Goal: Task Accomplishment & Management: Manage account settings

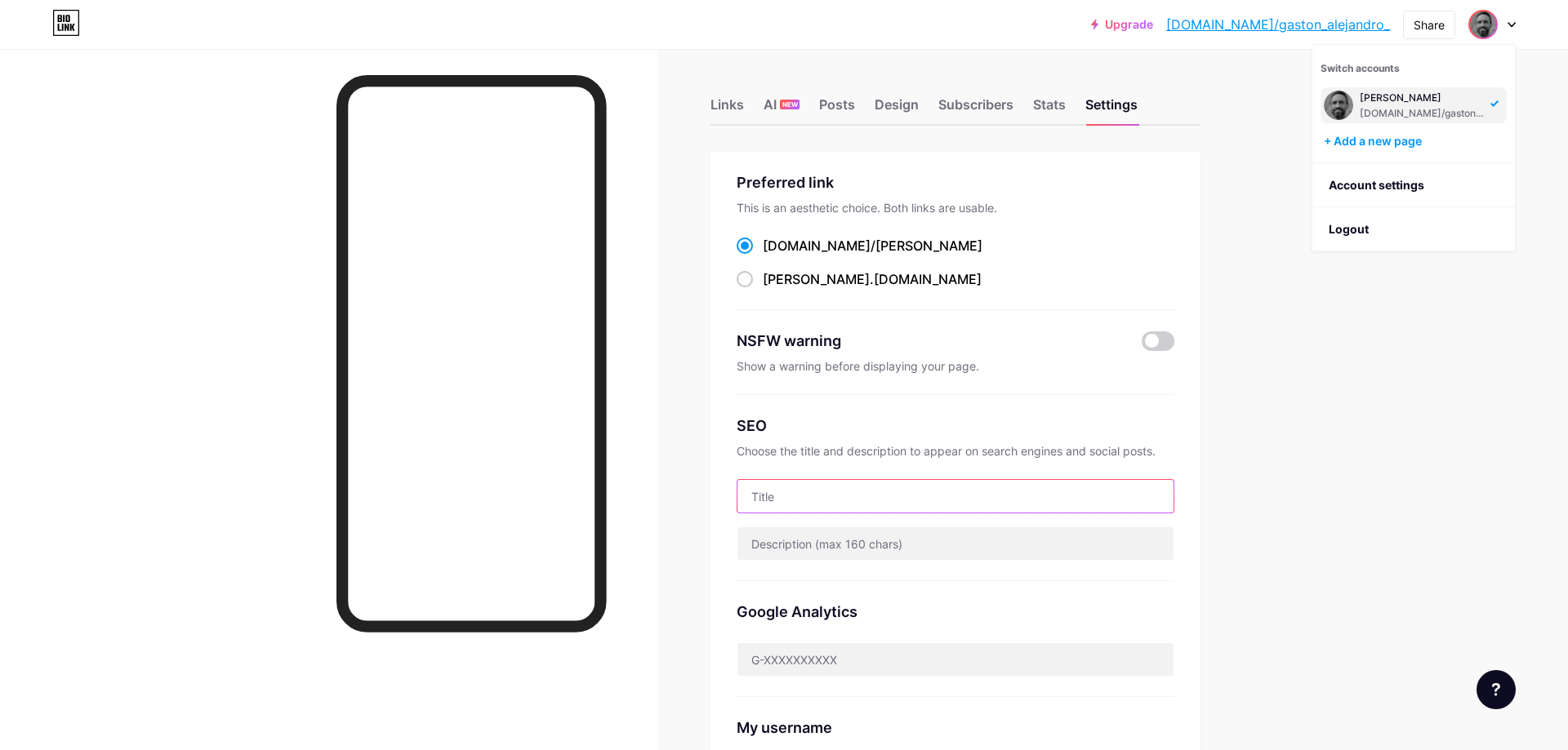
click at [847, 502] on input "text" at bounding box center [956, 496] width 436 height 33
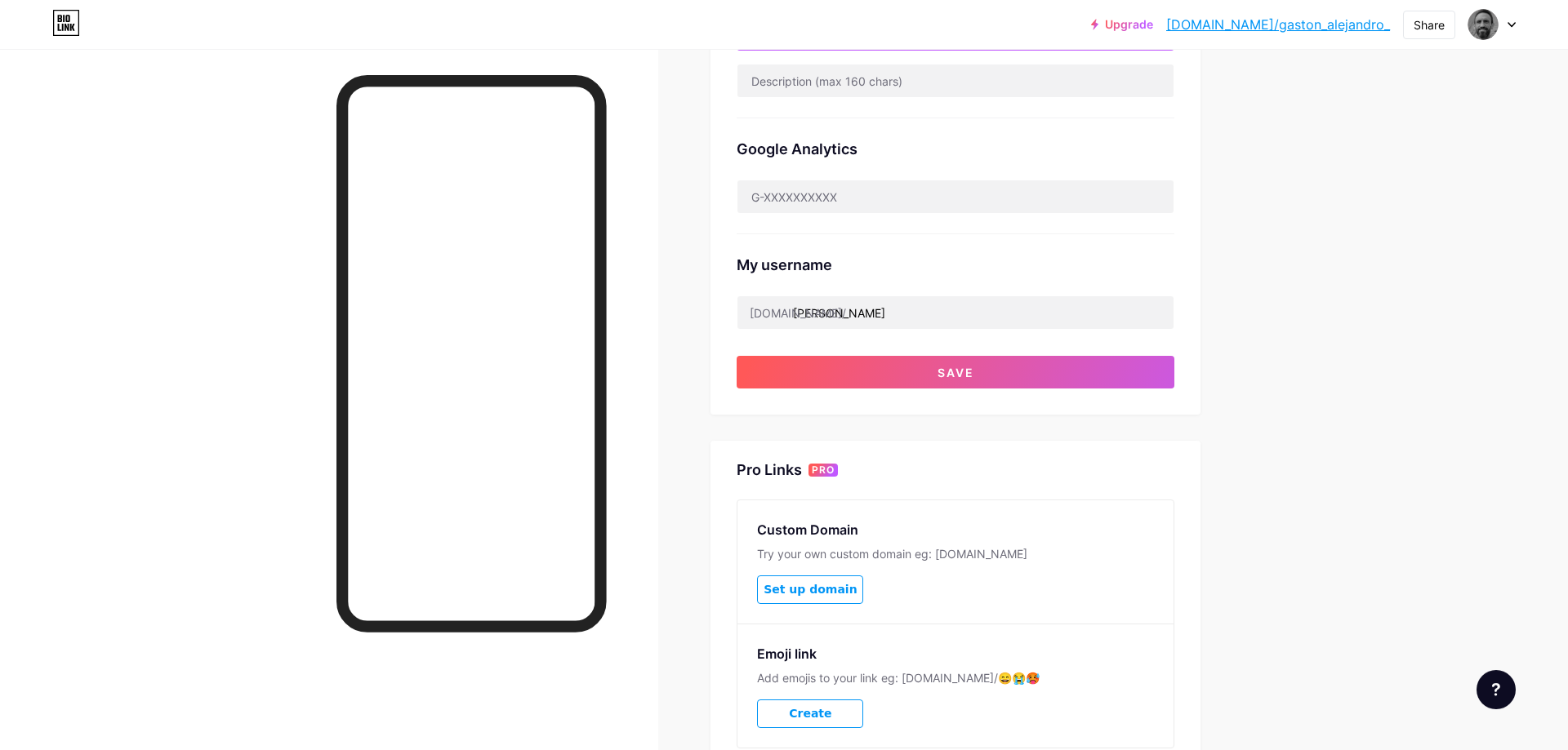
scroll to position [599, 0]
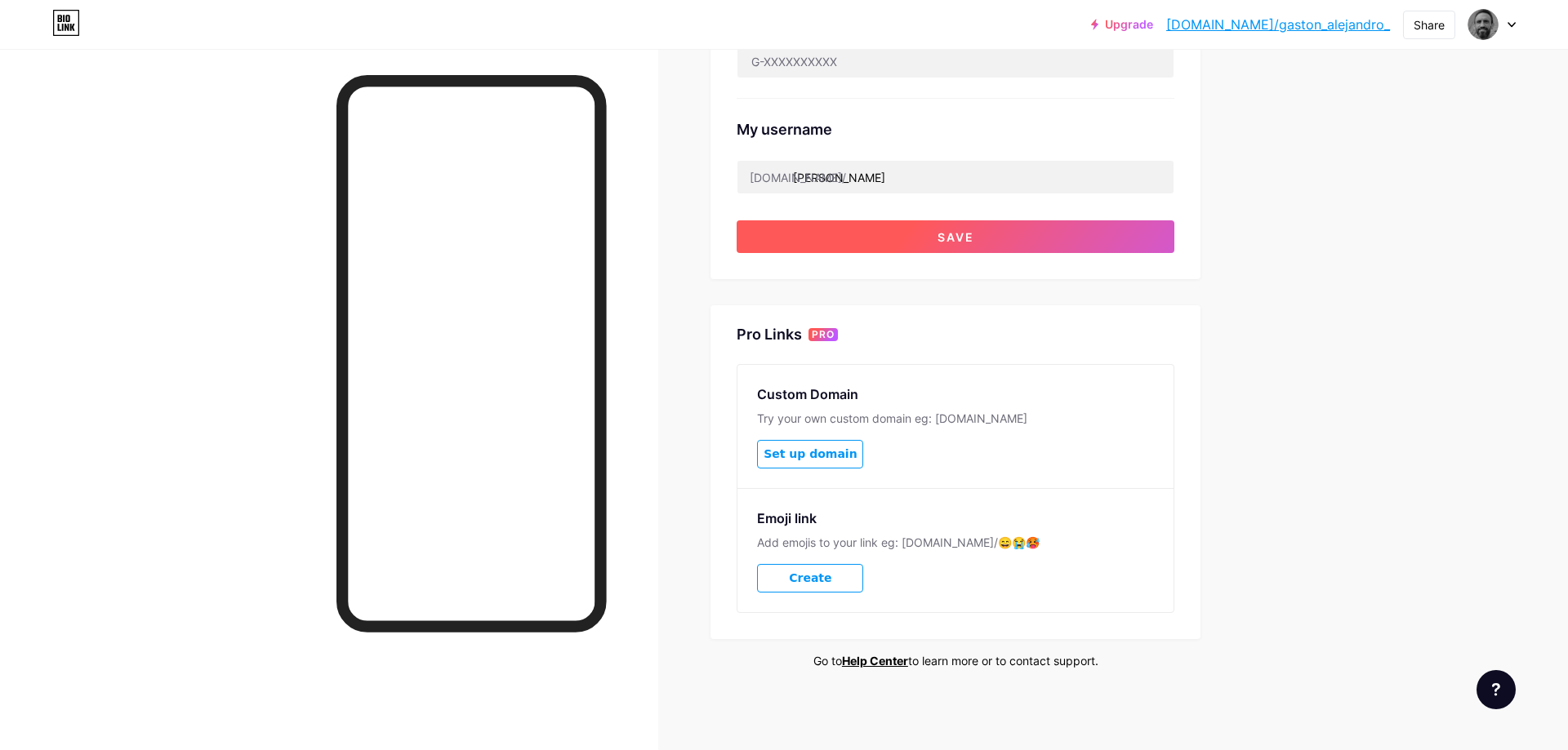
type input "Costellazioni [DEMOGRAPHIC_DATA]"
click at [968, 237] on span "Save" at bounding box center [956, 237] width 37 height 14
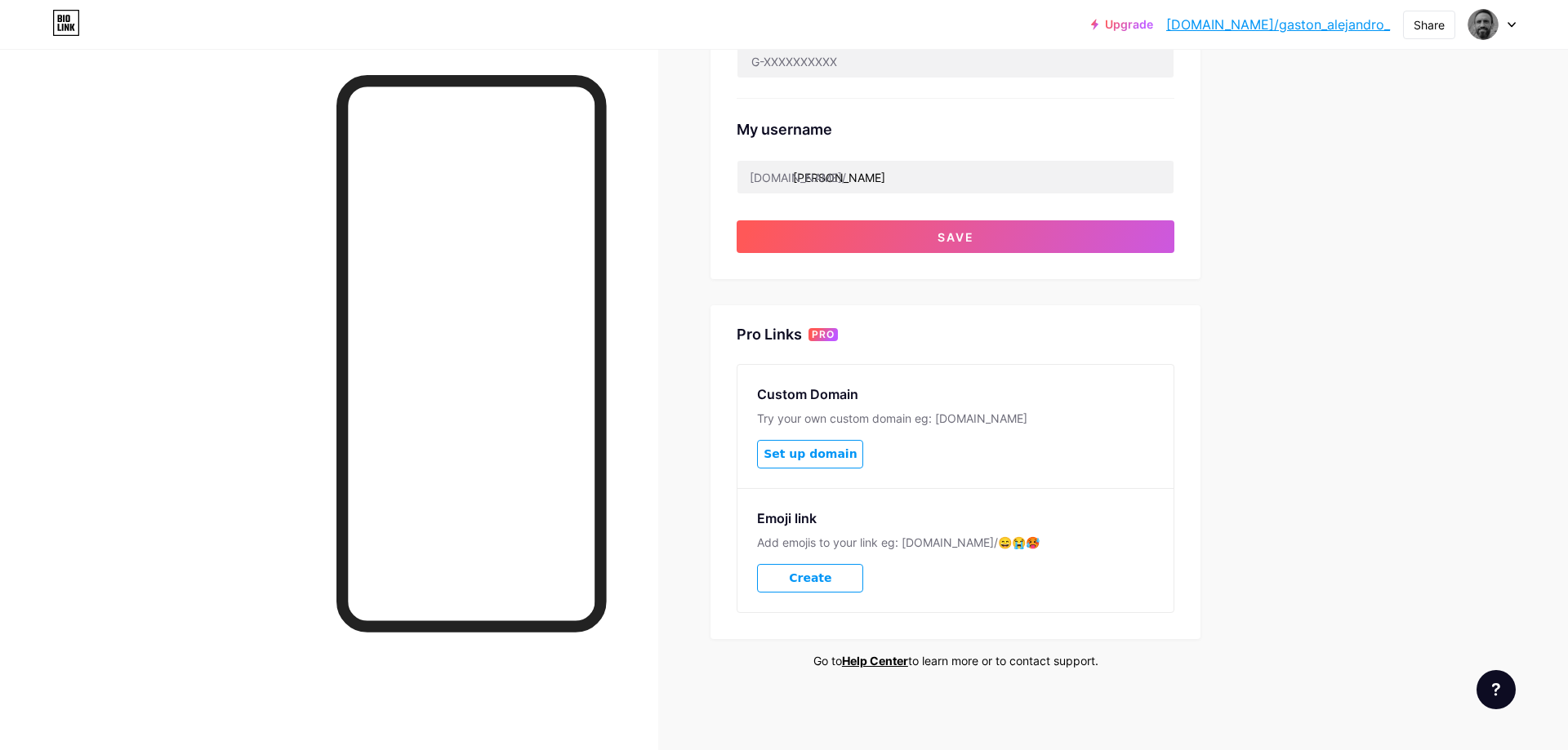
click at [1301, 20] on link "[DOMAIN_NAME]/gaston_alejandro_" at bounding box center [1278, 25] width 224 height 20
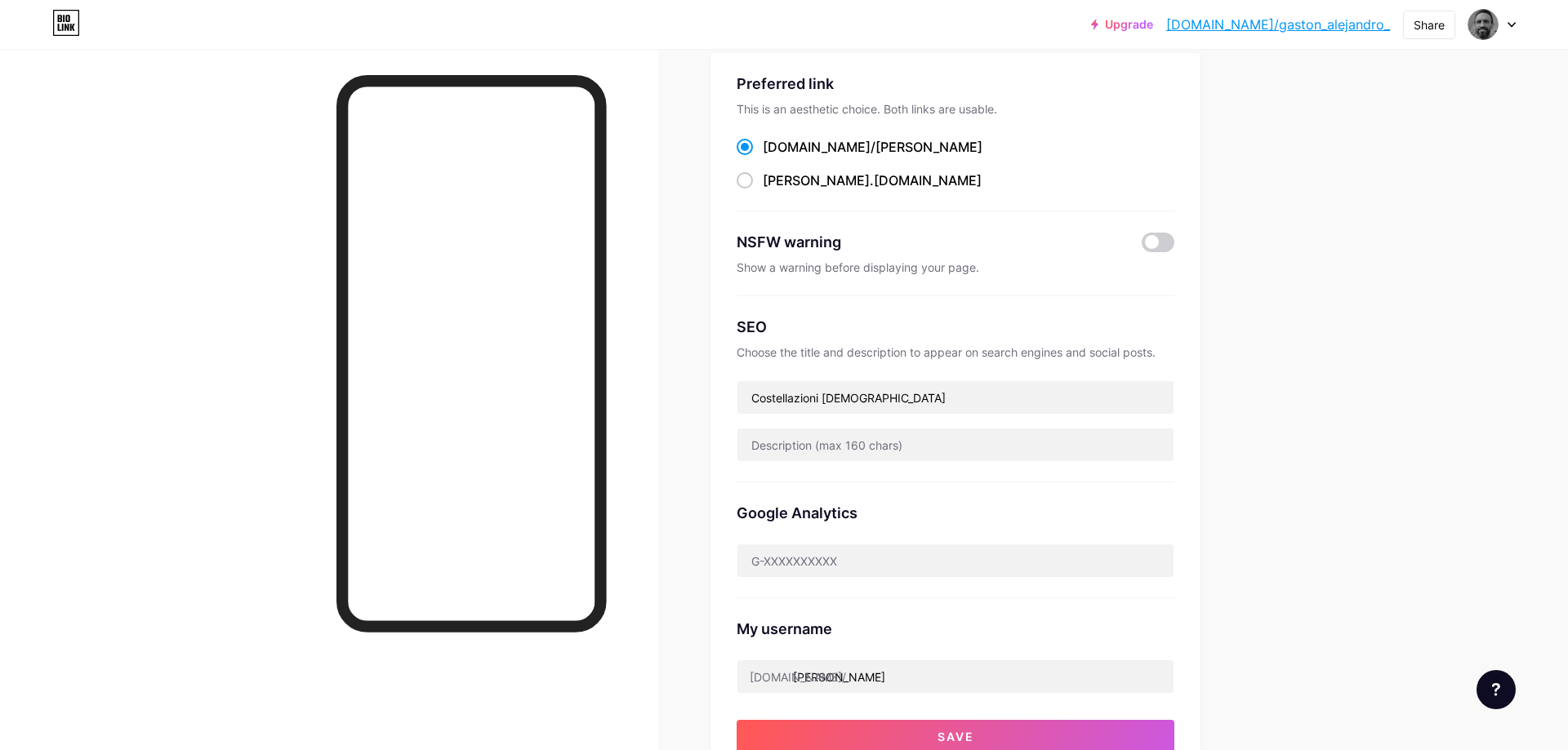
scroll to position [348, 0]
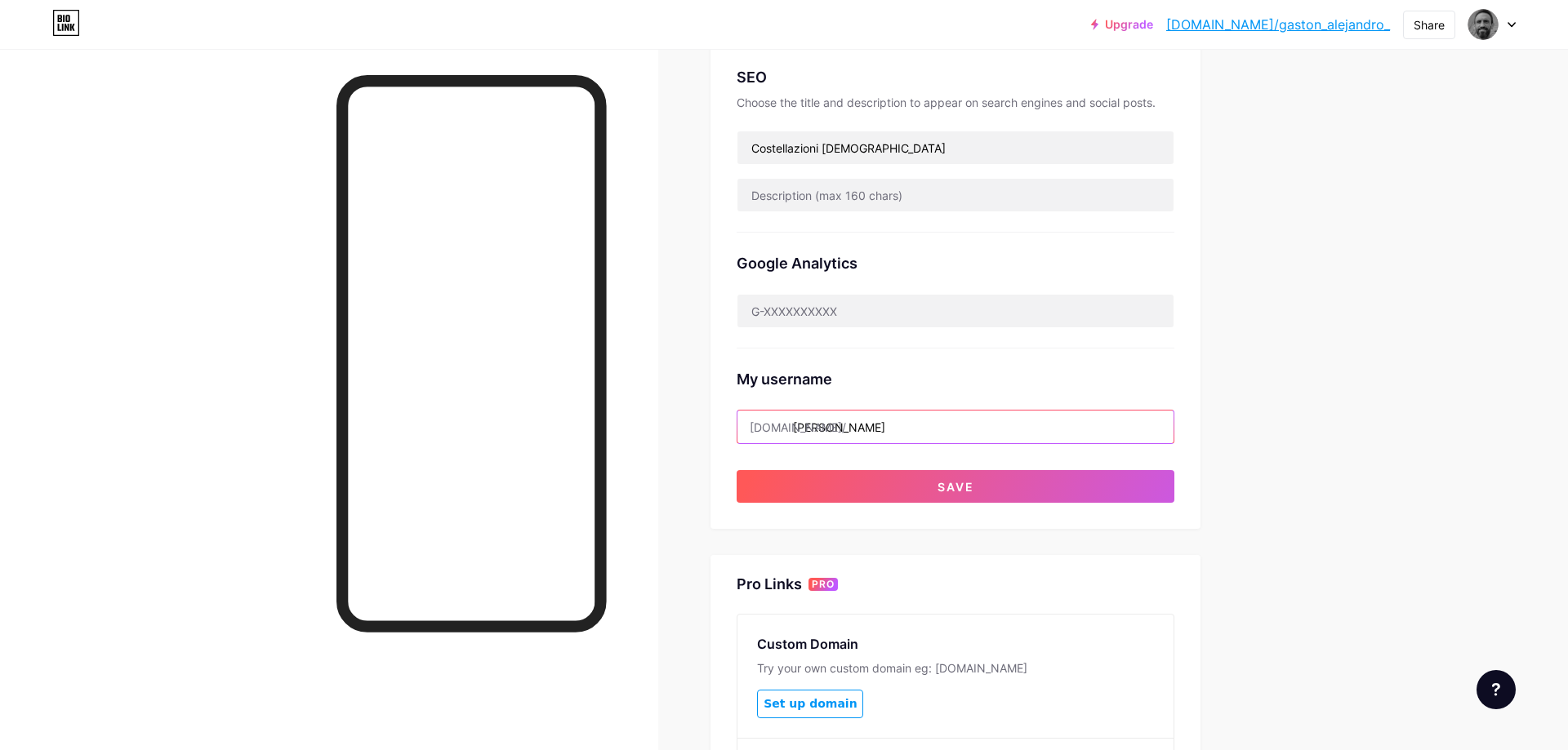
click at [866, 435] on input "[PERSON_NAME]" at bounding box center [956, 427] width 436 height 33
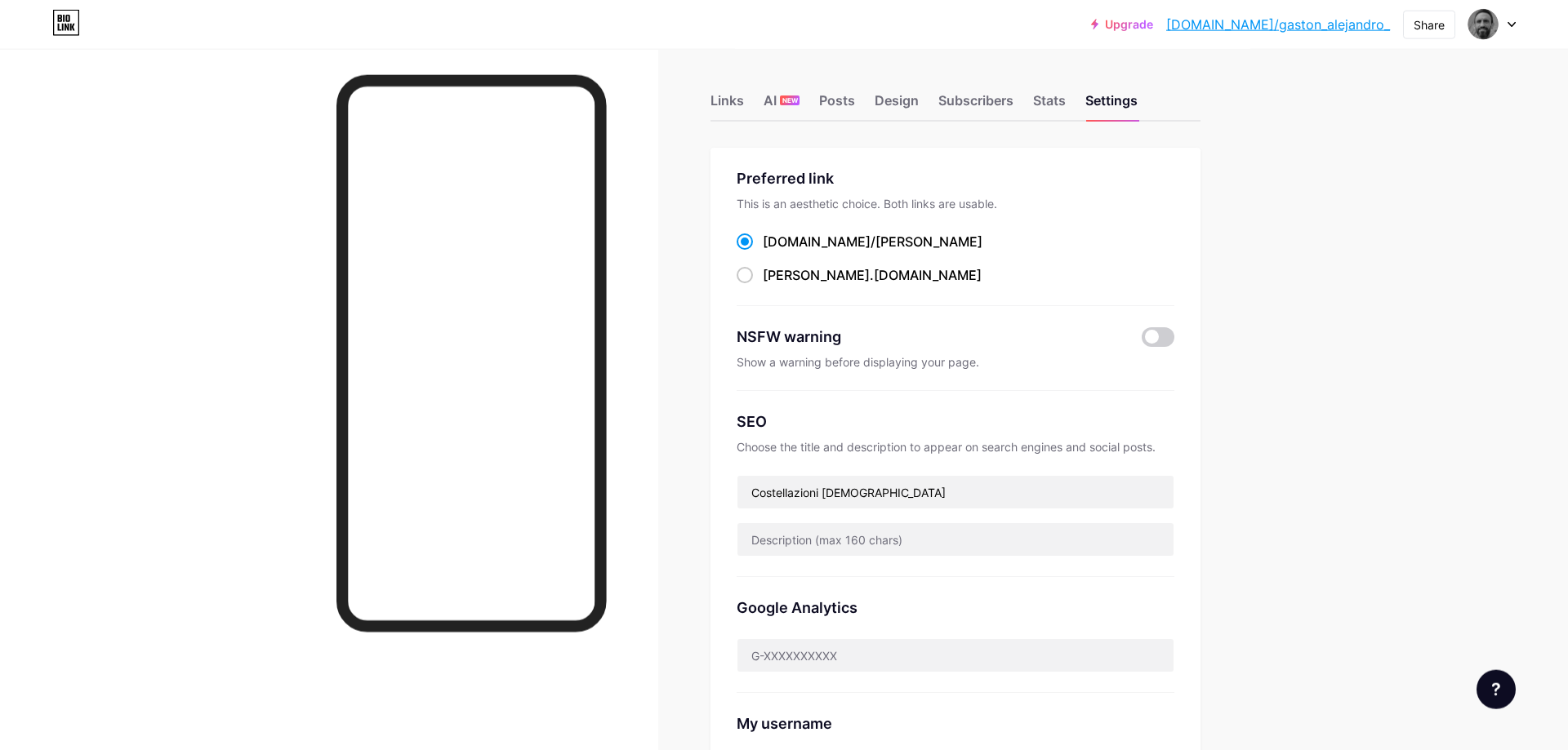
scroll to position [0, 0]
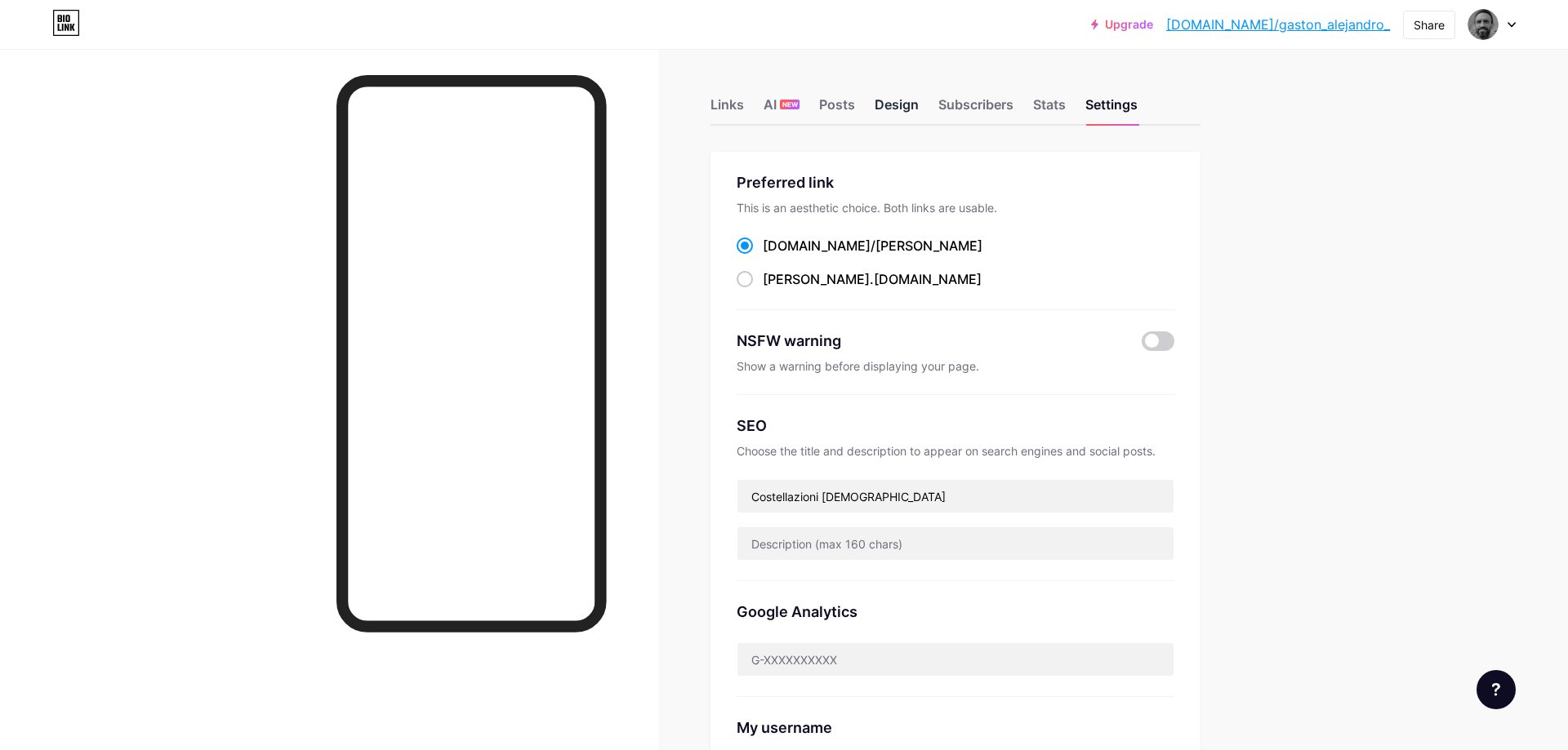
click at [910, 104] on div "Design" at bounding box center [897, 109] width 44 height 30
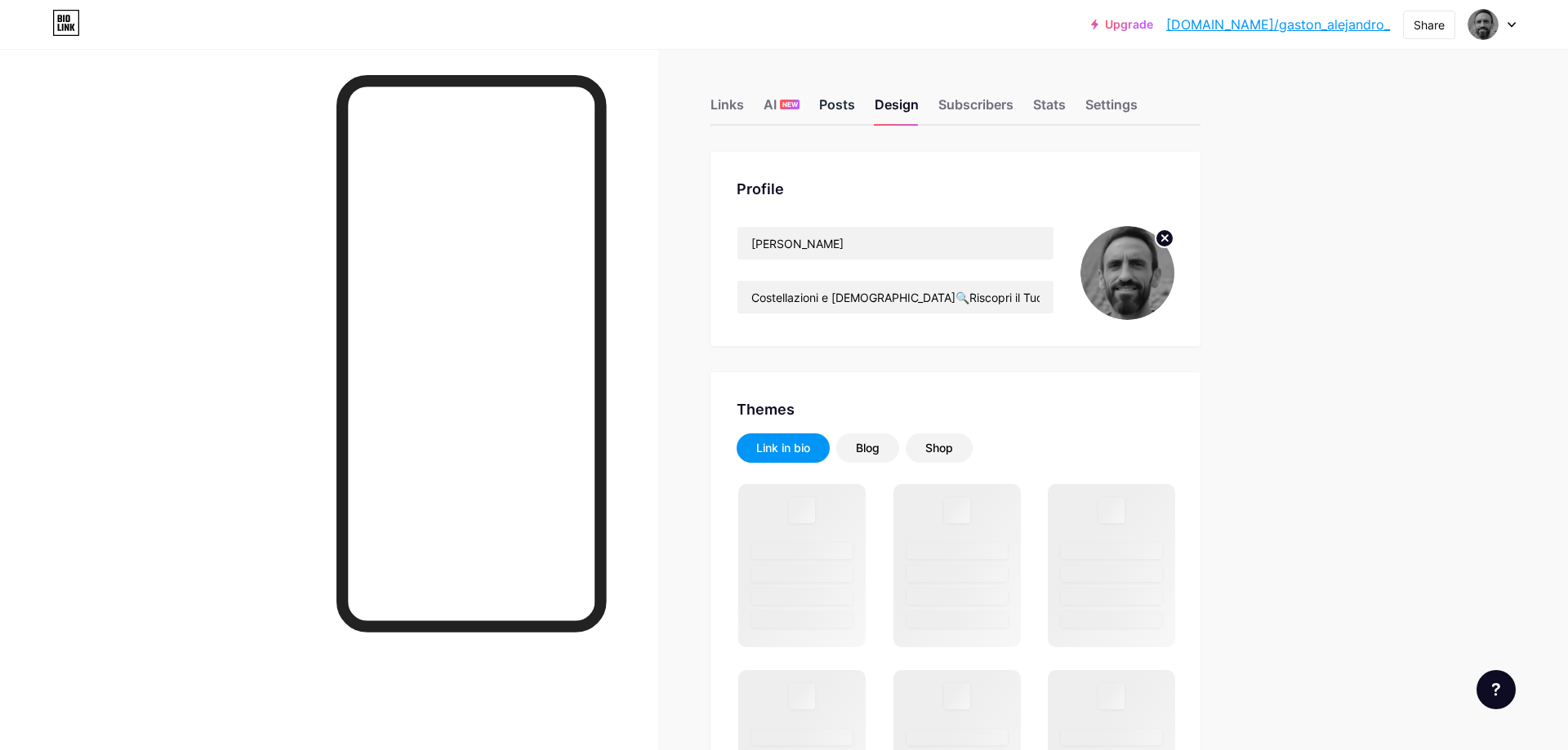
click at [839, 109] on div "Posts" at bounding box center [838, 109] width 36 height 30
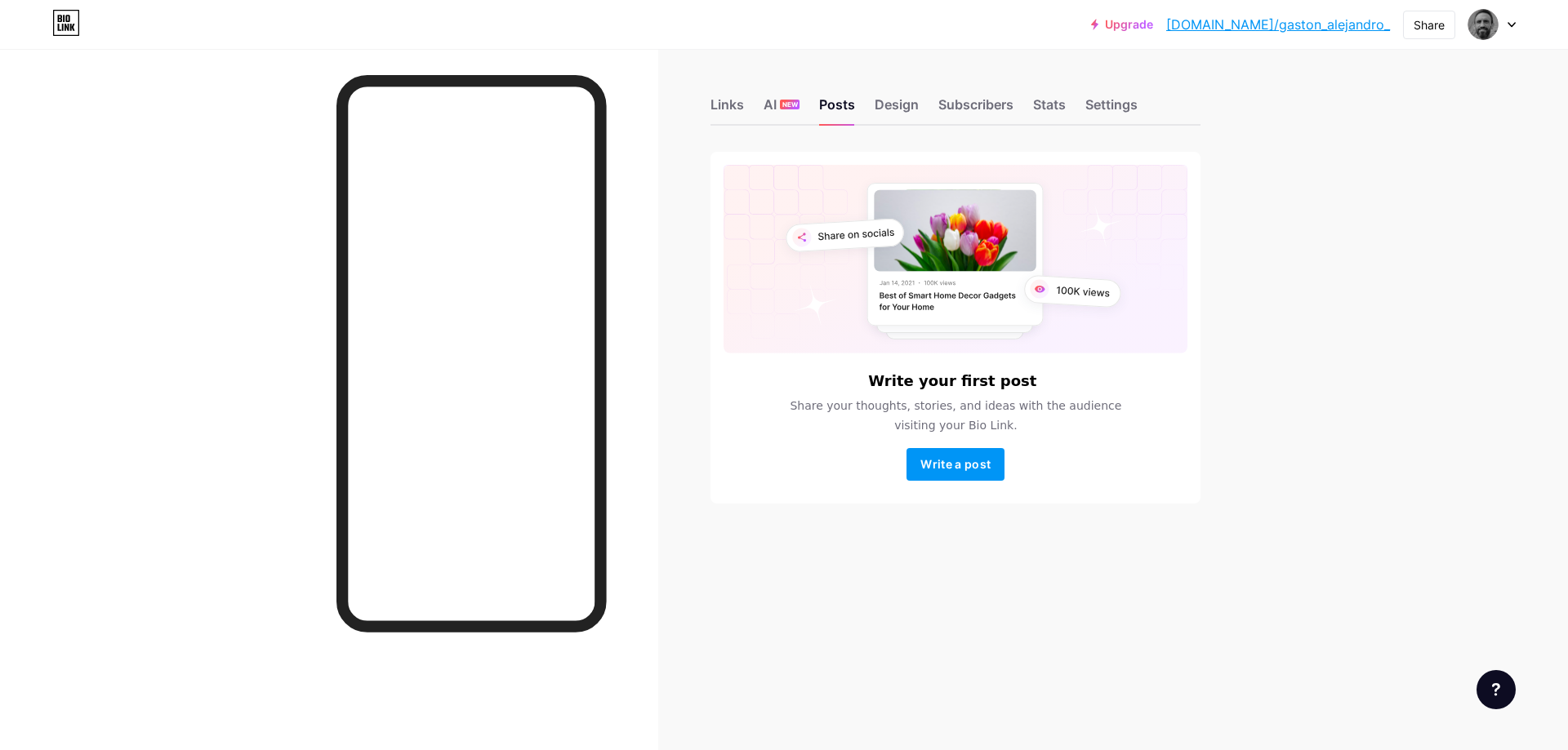
click at [708, 114] on div "Links AI NEW Posts Design Subscribers Stats Settings Write your first post Shar…" at bounding box center [634, 318] width 1269 height 537
click at [733, 104] on div "Links" at bounding box center [727, 109] width 34 height 30
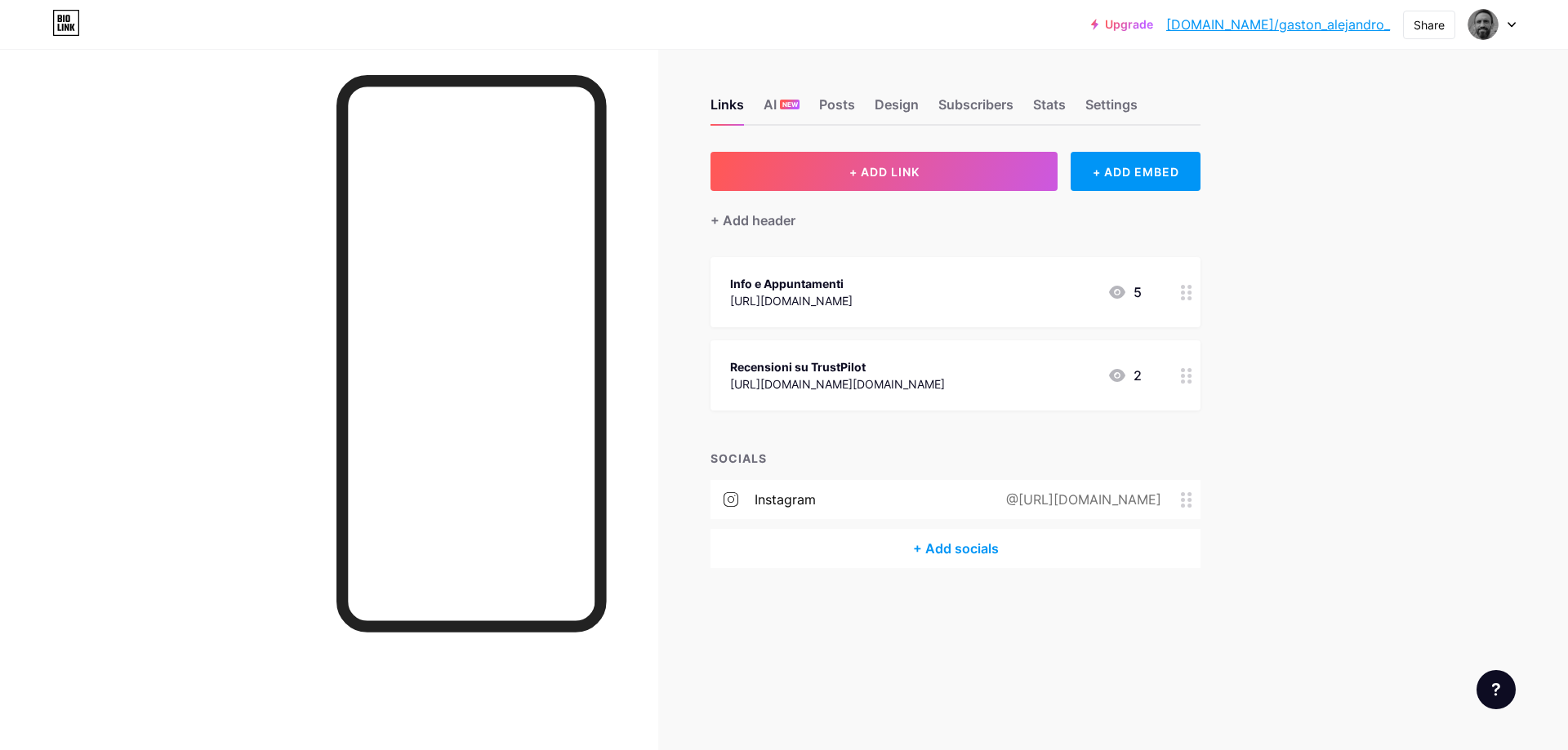
click at [1124, 292] on icon at bounding box center [1118, 292] width 16 height 13
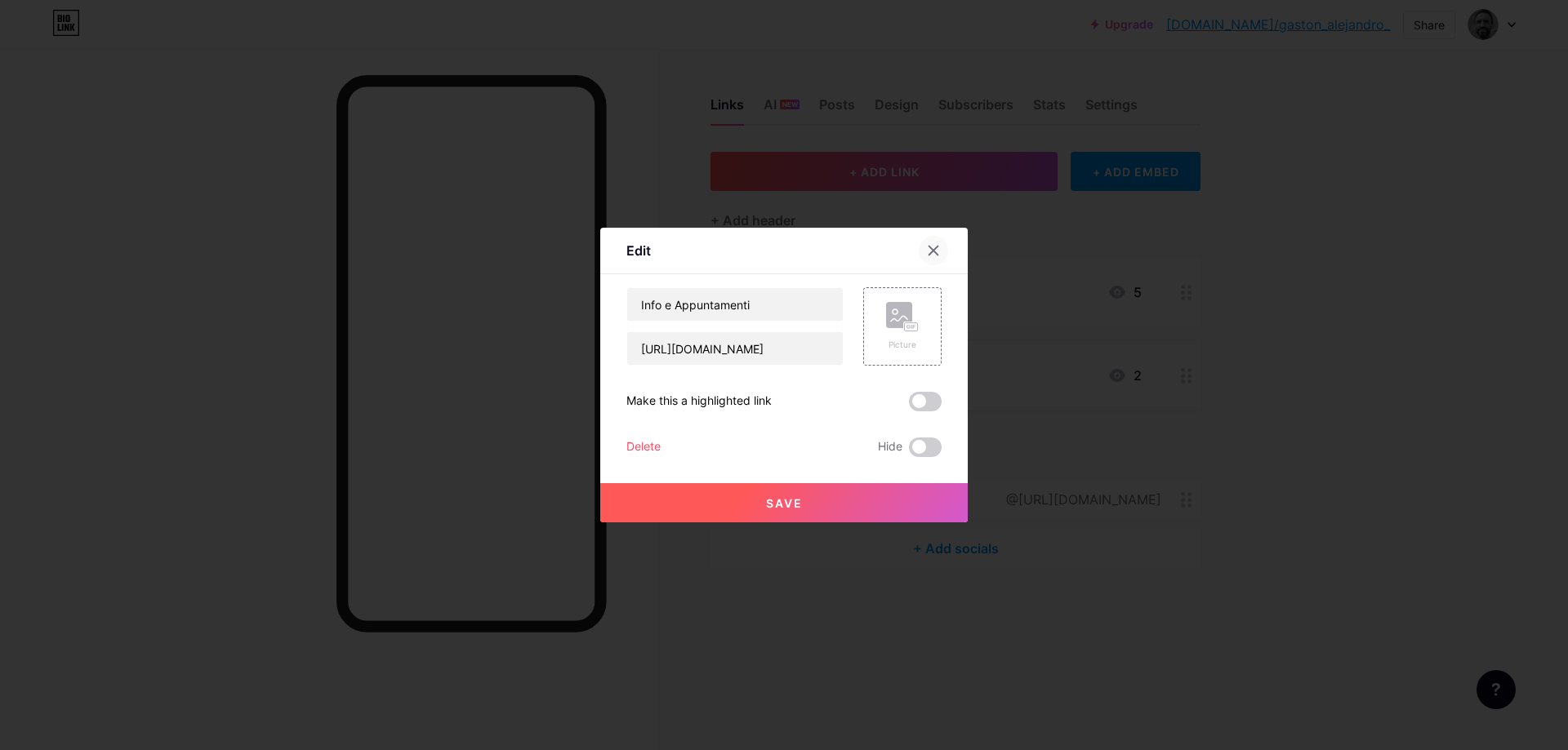
click at [936, 249] on icon at bounding box center [934, 251] width 9 height 9
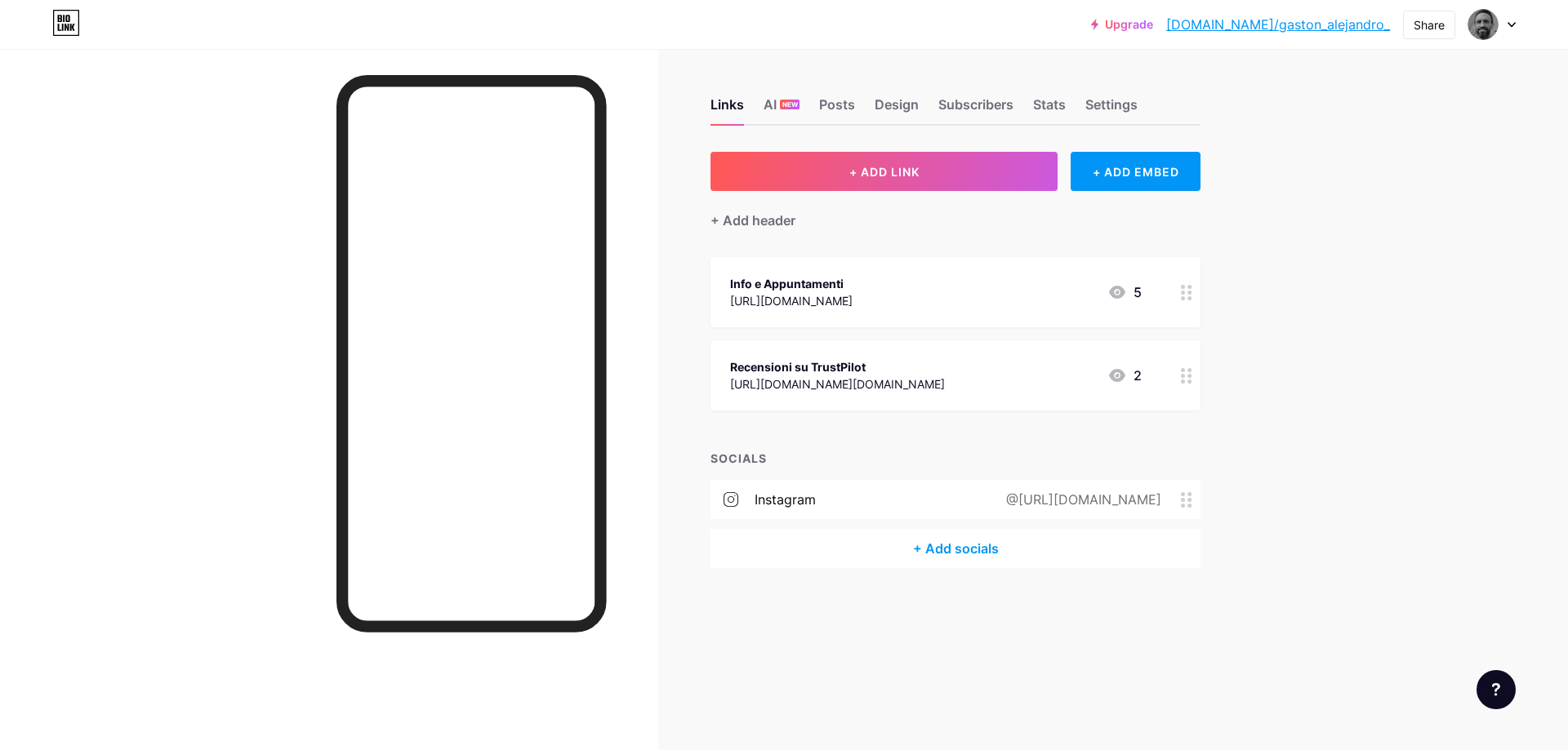
click at [1136, 293] on div "5" at bounding box center [1125, 292] width 35 height 20
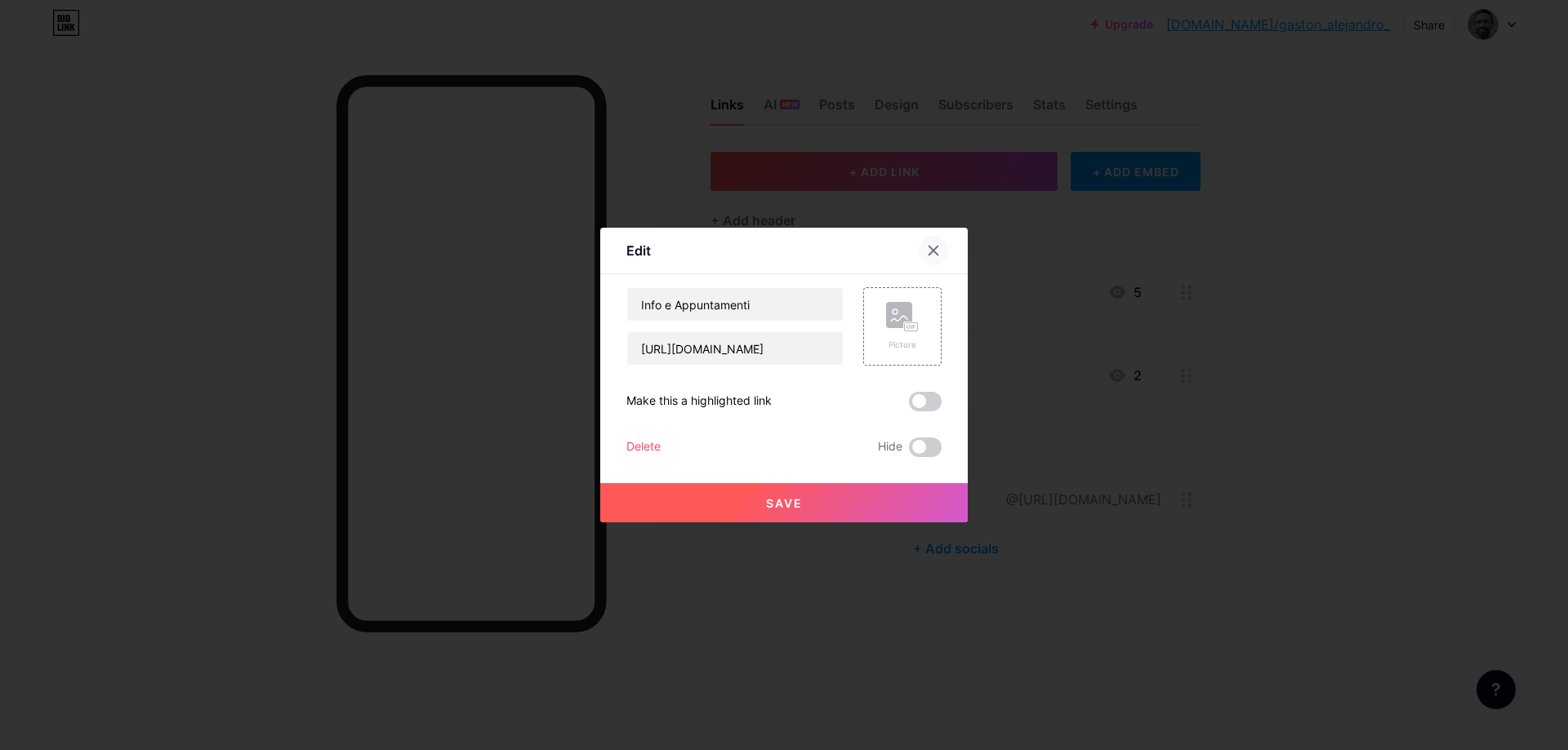
click at [936, 249] on icon at bounding box center [934, 251] width 9 height 9
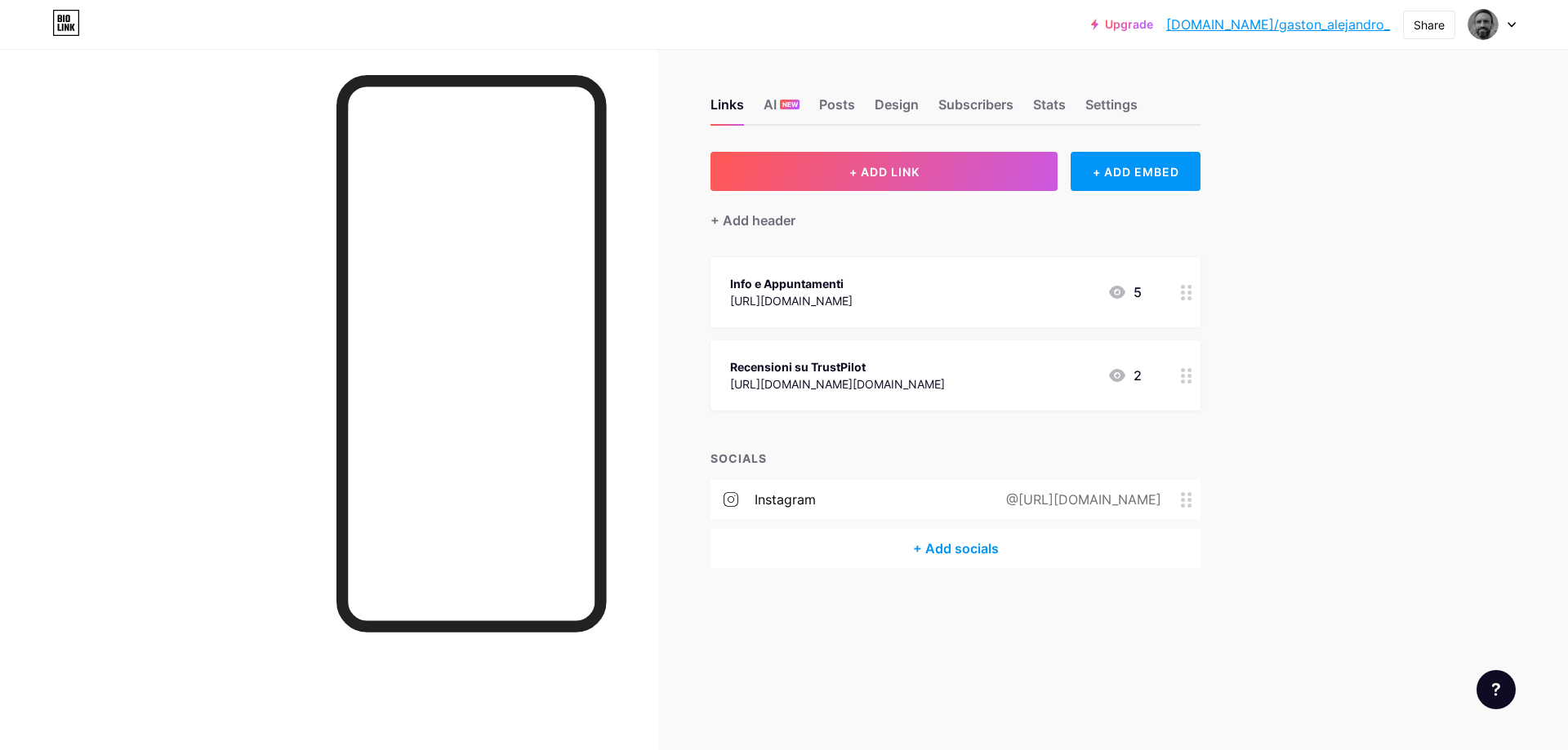
click at [1114, 375] on icon at bounding box center [1118, 375] width 16 height 13
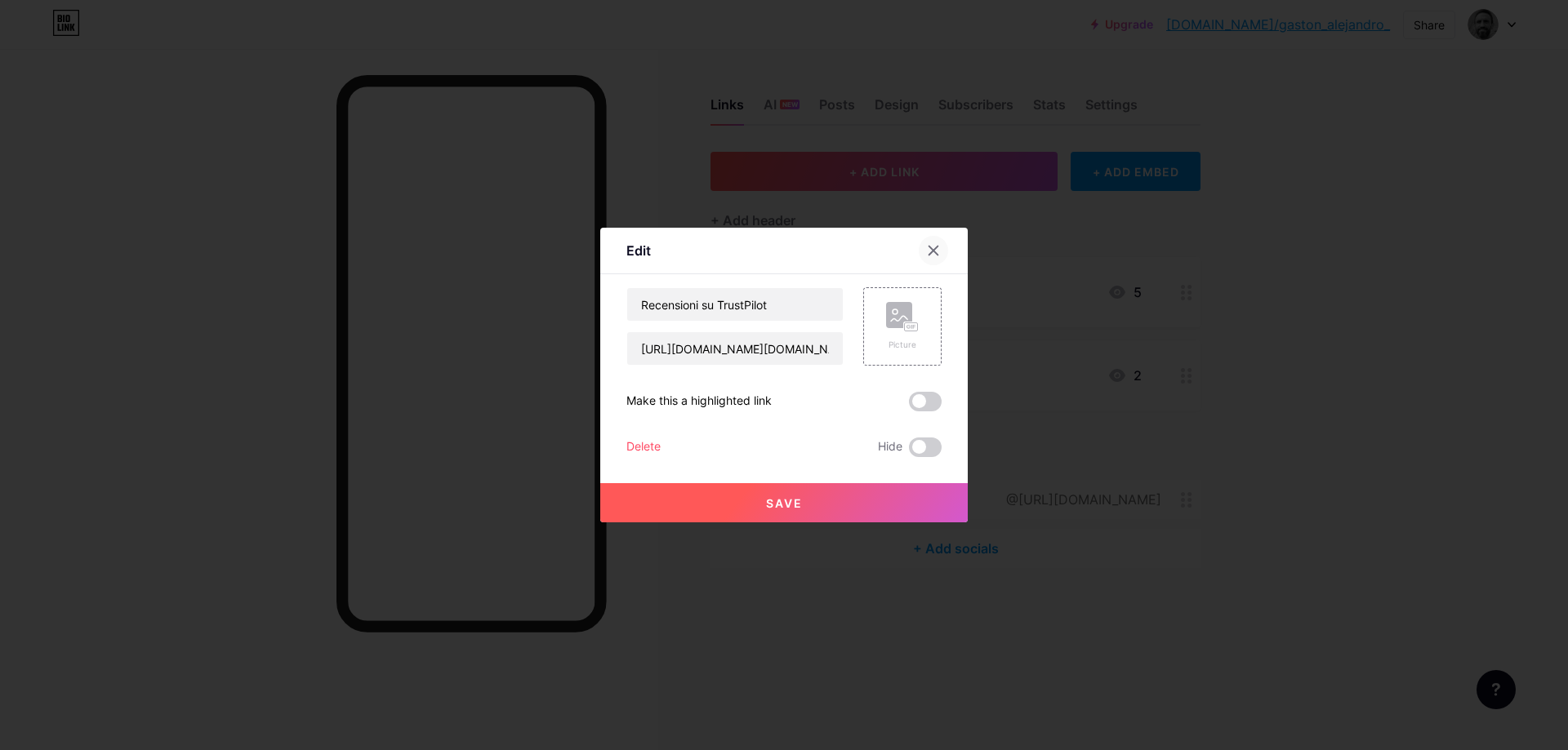
click at [945, 259] on div at bounding box center [944, 251] width 49 height 30
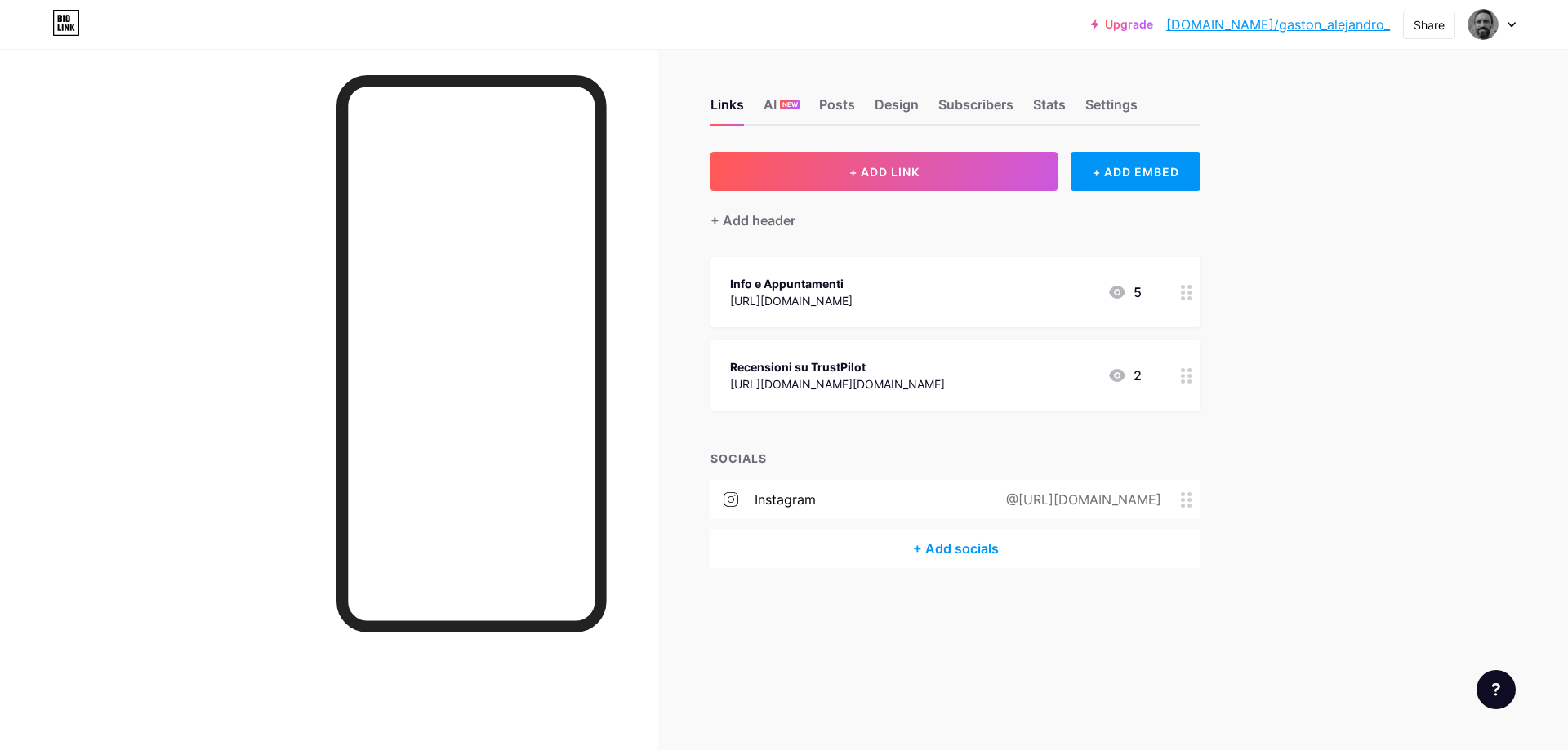
click at [1363, 31] on link "[DOMAIN_NAME]/gaston_alejandro_" at bounding box center [1278, 25] width 224 height 20
